Goal: Task Accomplishment & Management: Use online tool/utility

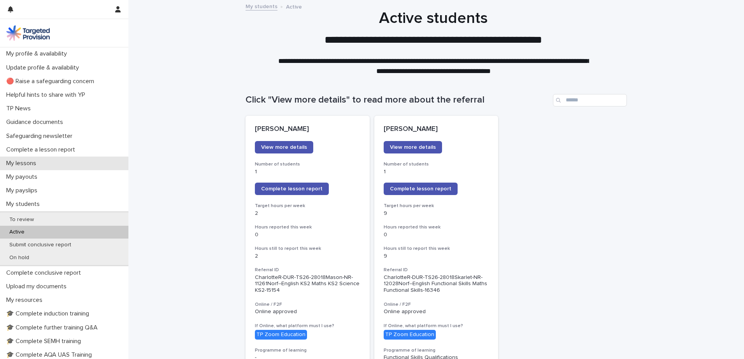
click at [40, 162] on p "My lessons" at bounding box center [22, 163] width 39 height 7
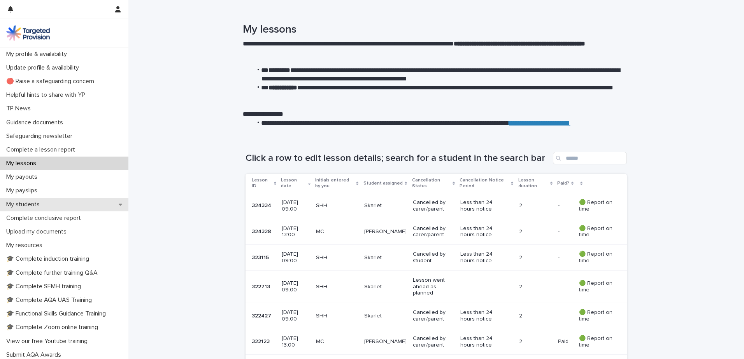
click at [29, 208] on div "My students" at bounding box center [64, 205] width 128 height 14
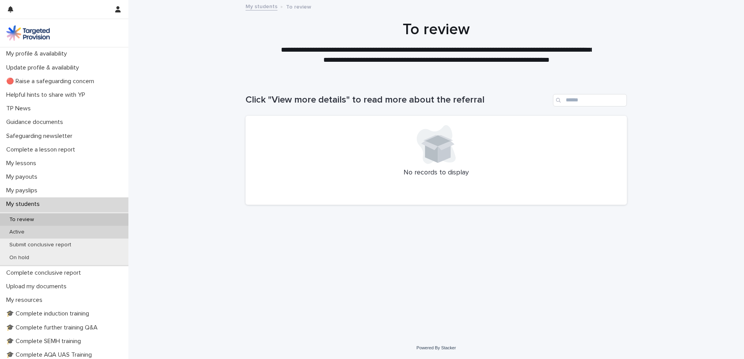
click at [40, 233] on div "Active" at bounding box center [64, 232] width 128 height 13
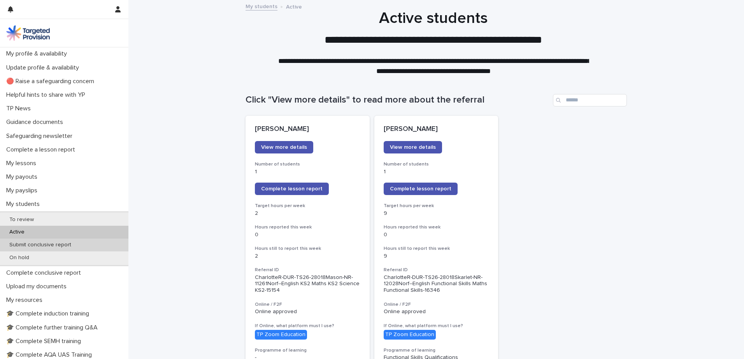
click at [65, 247] on p "Submit conclusive report" at bounding box center [40, 245] width 74 height 7
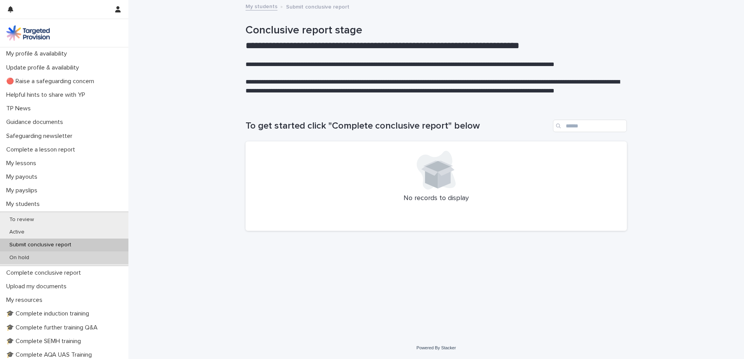
click at [35, 259] on div "On hold" at bounding box center [64, 258] width 128 height 13
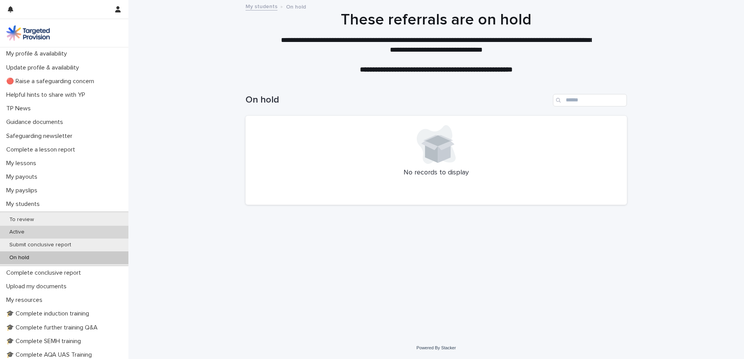
click at [40, 231] on div "Active" at bounding box center [64, 232] width 128 height 13
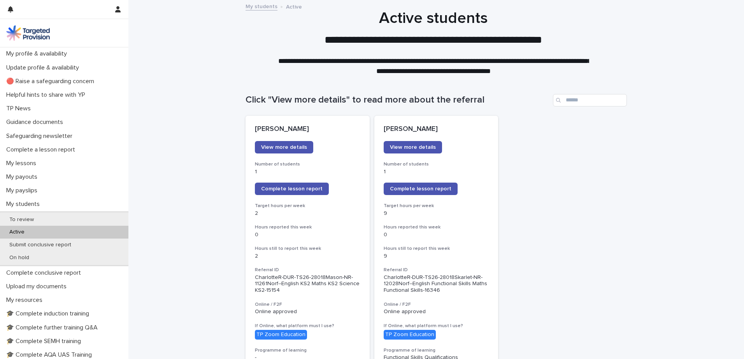
click at [427, 189] on span "Complete lesson report" at bounding box center [420, 188] width 61 height 5
click at [431, 184] on link "Complete lesson report" at bounding box center [421, 189] width 74 height 12
